Goal: Task Accomplishment & Management: Manage account settings

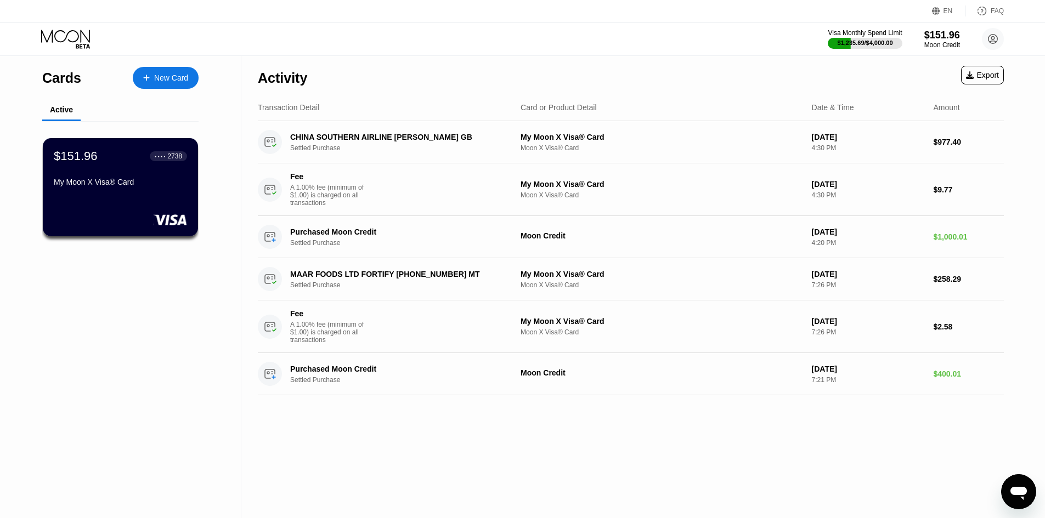
drag, startPoint x: 536, startPoint y: 41, endPoint x: 501, endPoint y: 43, distance: 35.7
click at [537, 41] on div "Visa Monthly Spend Limit $1,235.69 / $4,000.00 $151.96 Moon Credit Adel [EMAIL_…" at bounding box center [522, 38] width 1045 height 33
drag, startPoint x: 552, startPoint y: 42, endPoint x: 610, endPoint y: 44, distance: 57.6
drag, startPoint x: 608, startPoint y: 46, endPoint x: 578, endPoint y: 46, distance: 29.6
click at [607, 46] on div "Visa Monthly Spend Limit $1,235.69 / $4,000.00 $151.96 Moon Credit Adel [EMAIL_…" at bounding box center [522, 38] width 1045 height 33
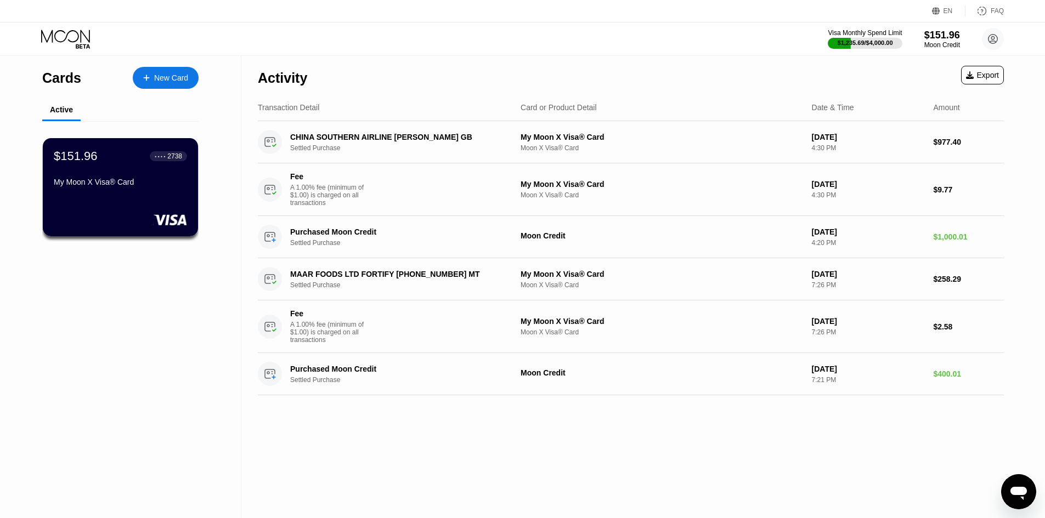
drag, startPoint x: 518, startPoint y: 46, endPoint x: 618, endPoint y: 44, distance: 99.3
click at [108, 177] on div "$151.96 ● ● ● ● 2738 My Moon X Visa® Card" at bounding box center [120, 170] width 134 height 42
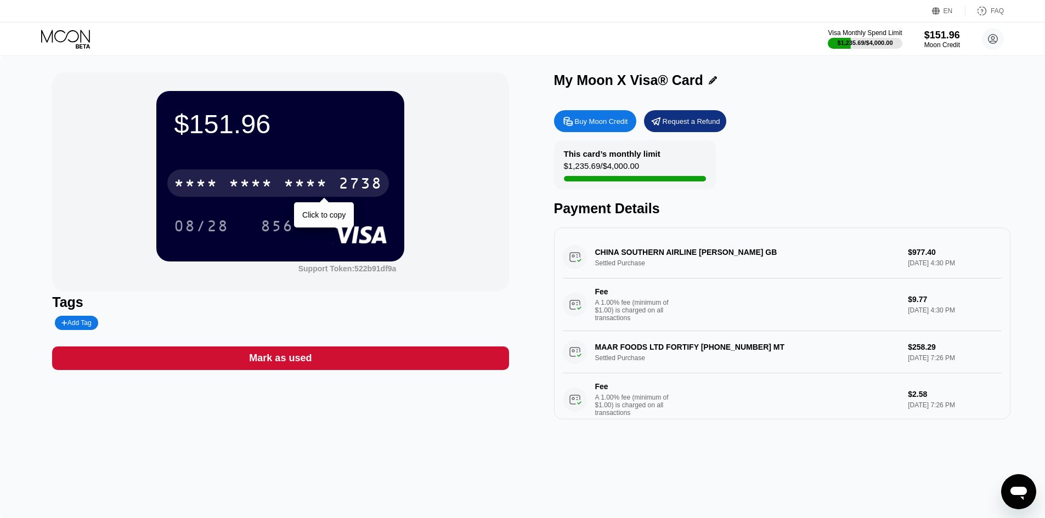
click at [324, 185] on div "* * * *" at bounding box center [306, 185] width 44 height 18
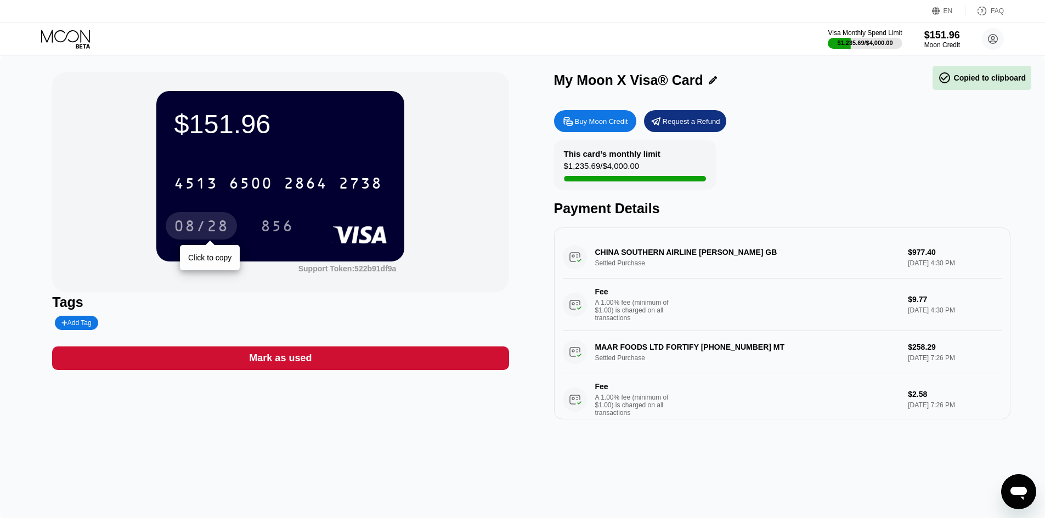
click at [208, 227] on div "08/28" at bounding box center [201, 228] width 55 height 18
